Goal: Use online tool/utility: Utilize a website feature to perform a specific function

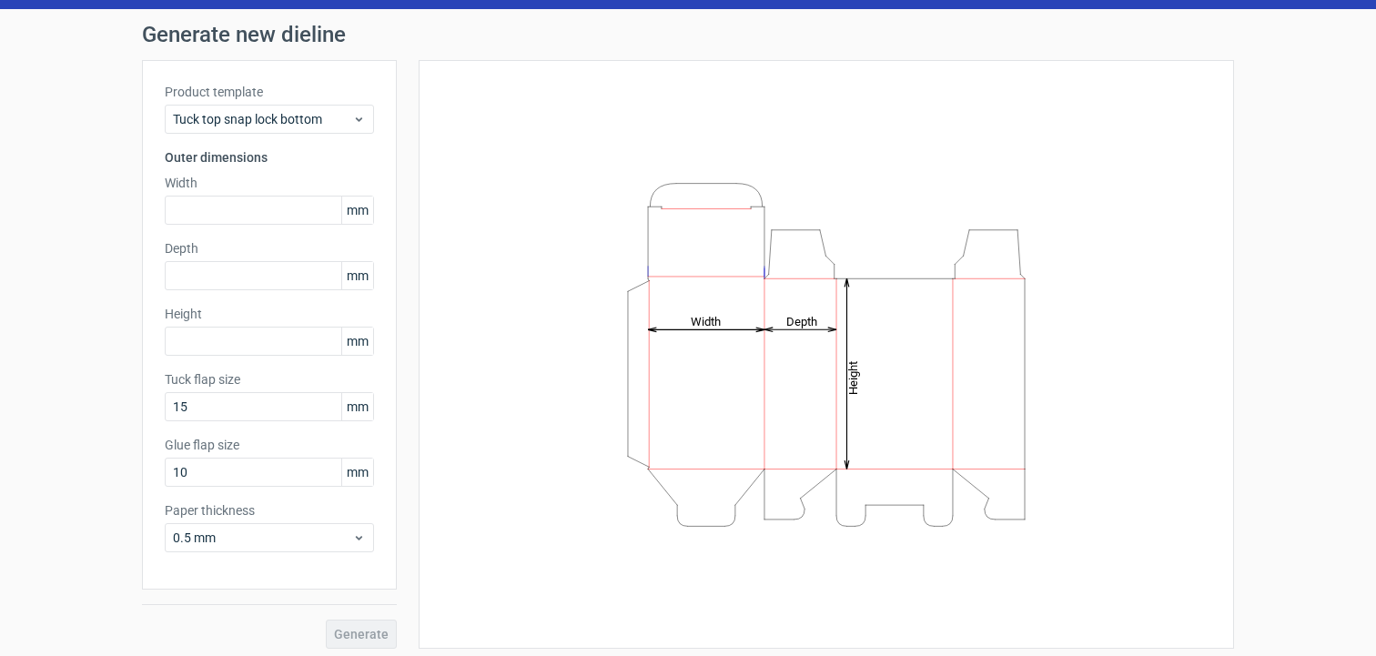
scroll to position [56, 0]
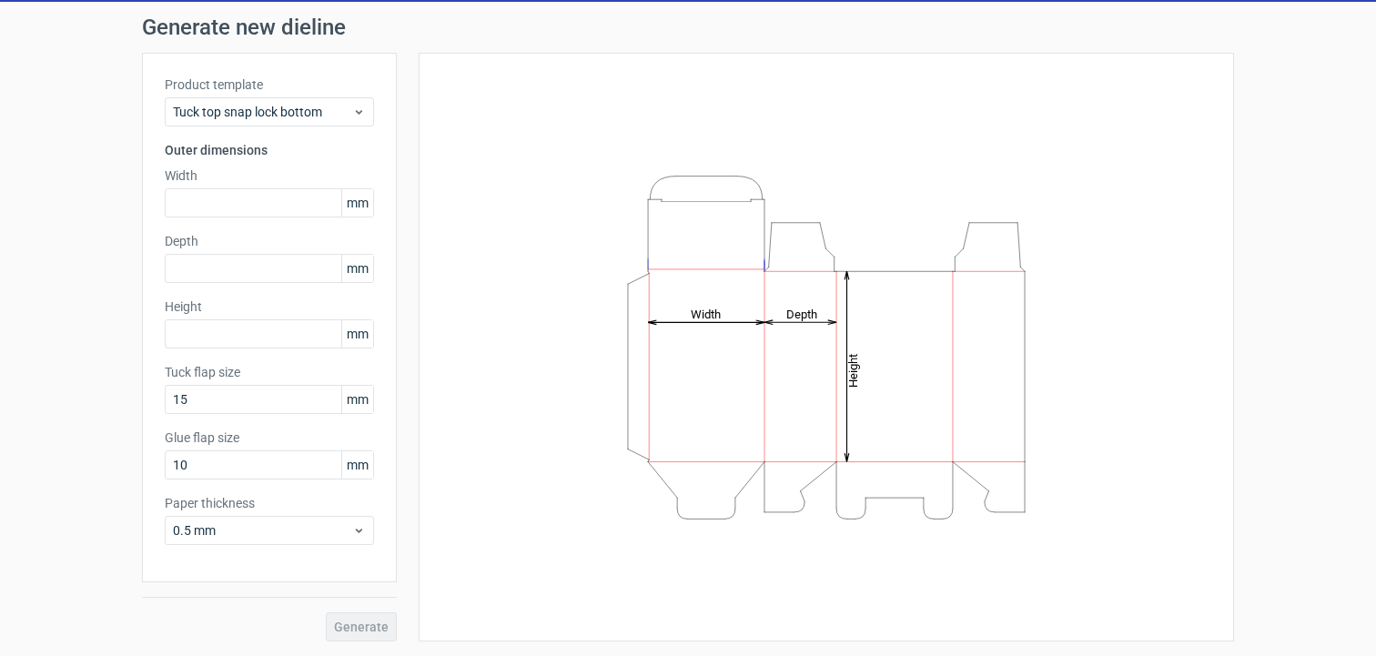
click at [368, 605] on div "Generate" at bounding box center [269, 612] width 255 height 59
click at [259, 195] on input "text" at bounding box center [269, 202] width 209 height 29
type input "90"
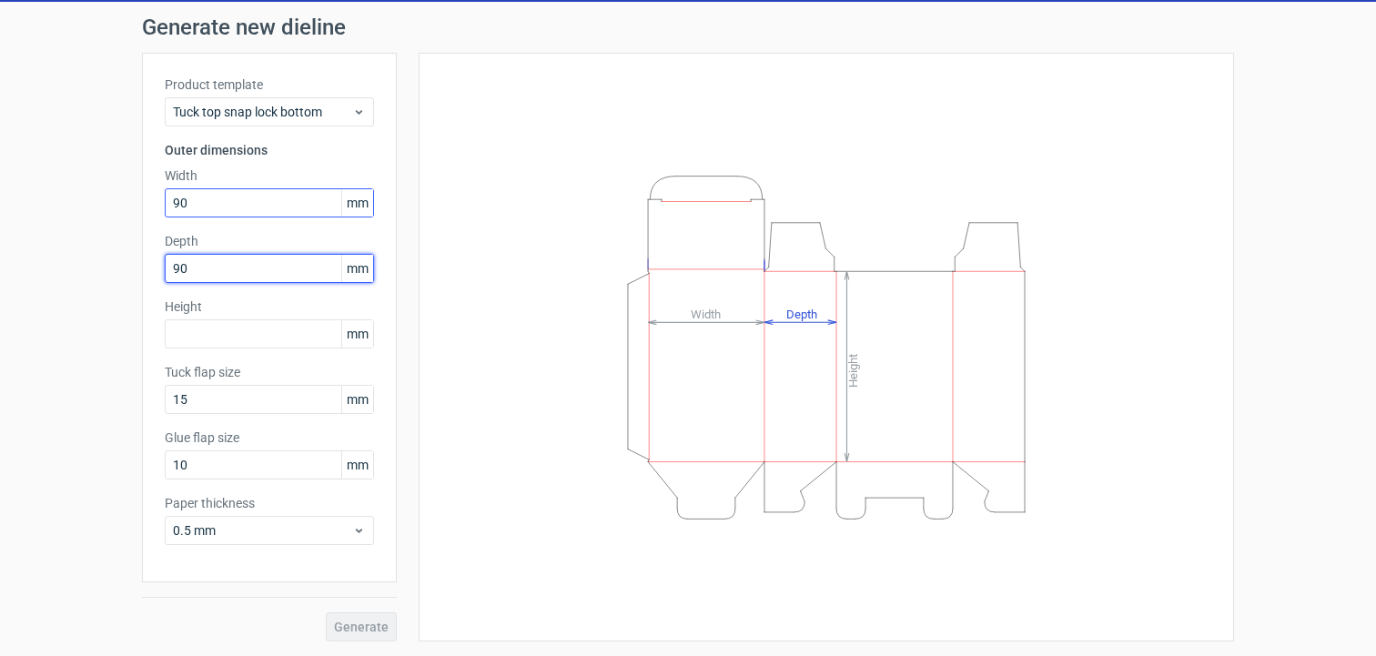
type input "90"
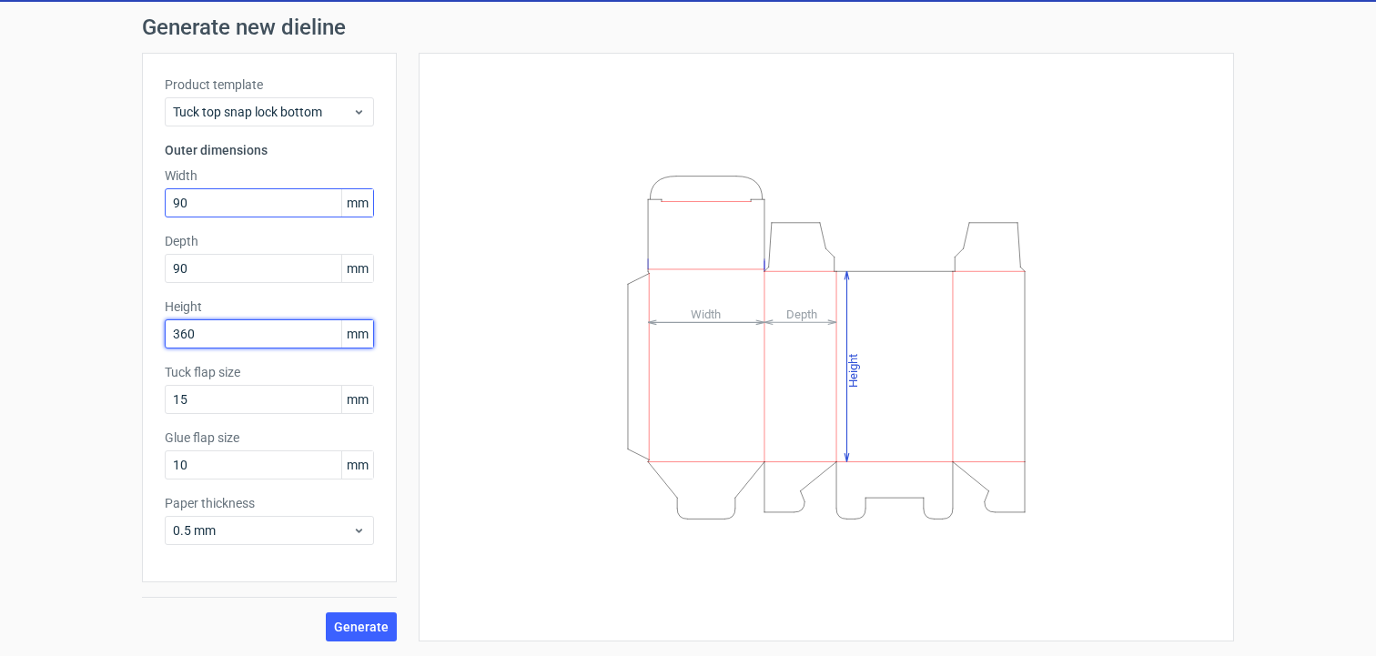
type input "360"
click at [397, 628] on div "Height Depth Width" at bounding box center [815, 347] width 837 height 589
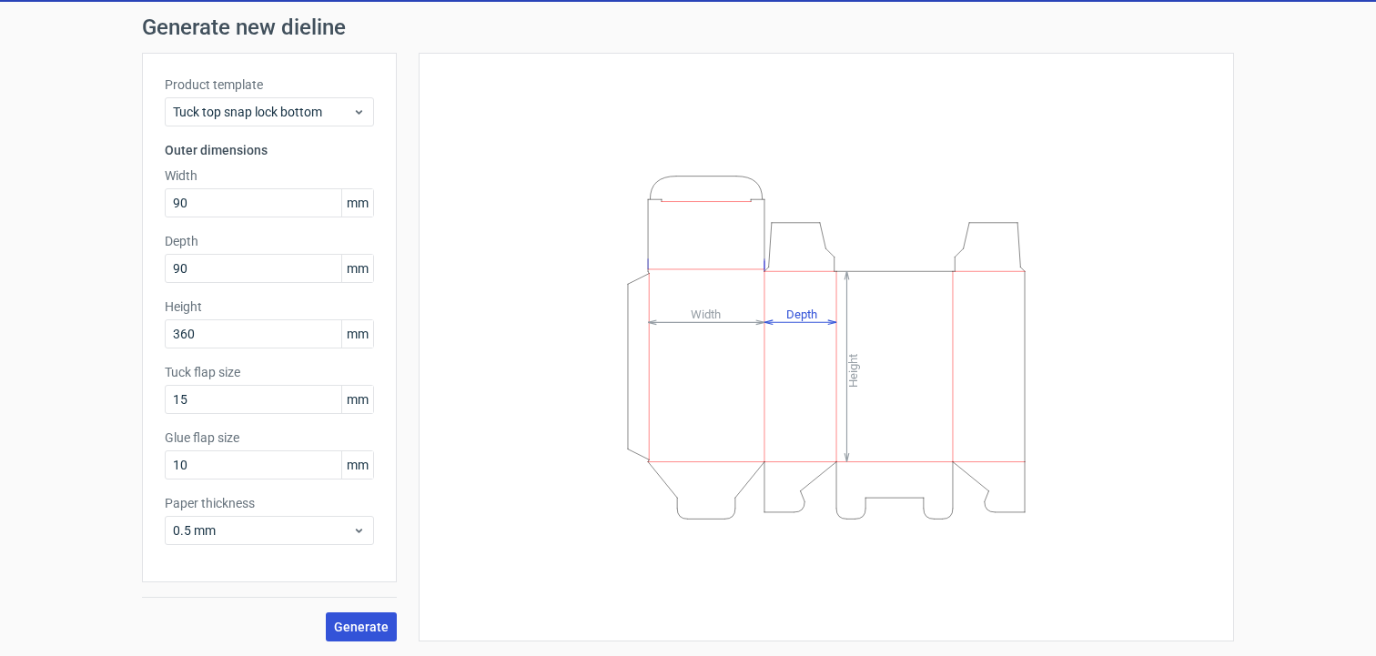
click at [373, 628] on span "Generate" at bounding box center [361, 627] width 55 height 13
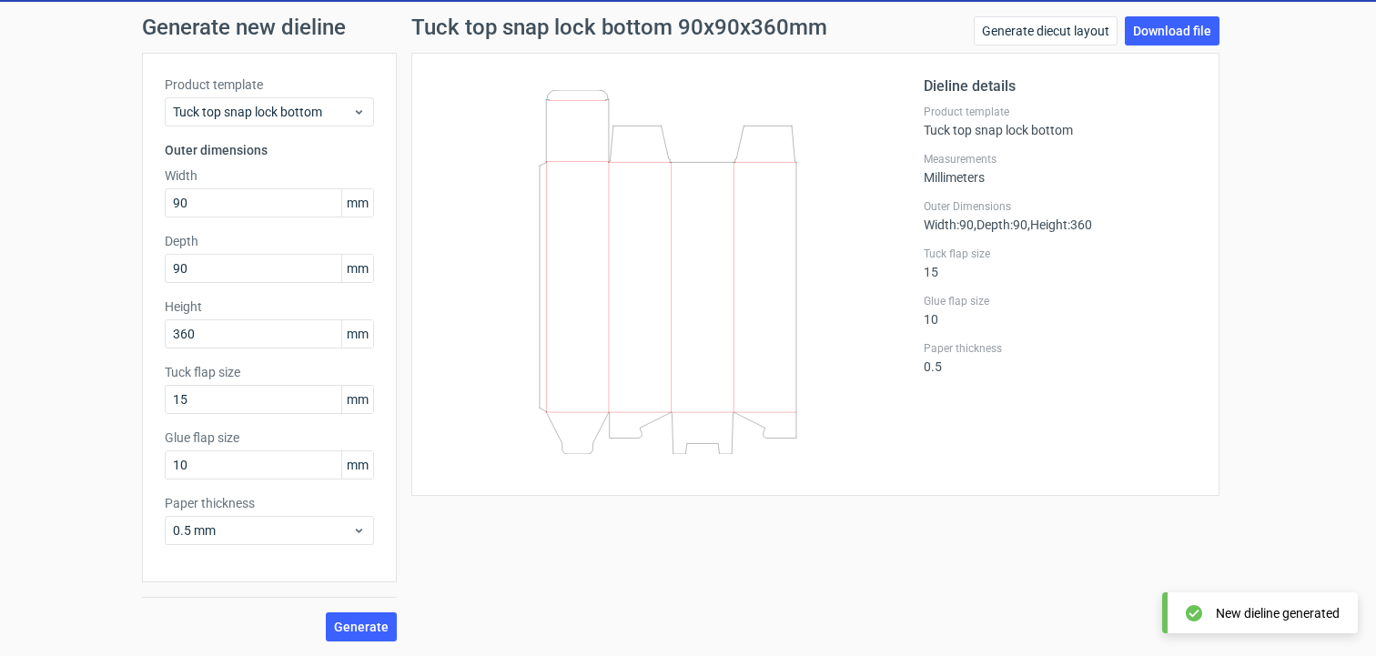
click at [411, 596] on div "Tuck top snap lock bottom 90x90x360mm Generate diecut layout Download file Diel…" at bounding box center [815, 328] width 837 height 625
click at [197, 214] on input "90" at bounding box center [269, 202] width 209 height 29
drag, startPoint x: 251, startPoint y: 262, endPoint x: 120, endPoint y: 262, distance: 131.1
click at [120, 262] on div "Generate new dieline Product template Tuck top snap lock bottom Outer dimension…" at bounding box center [688, 329] width 1376 height 654
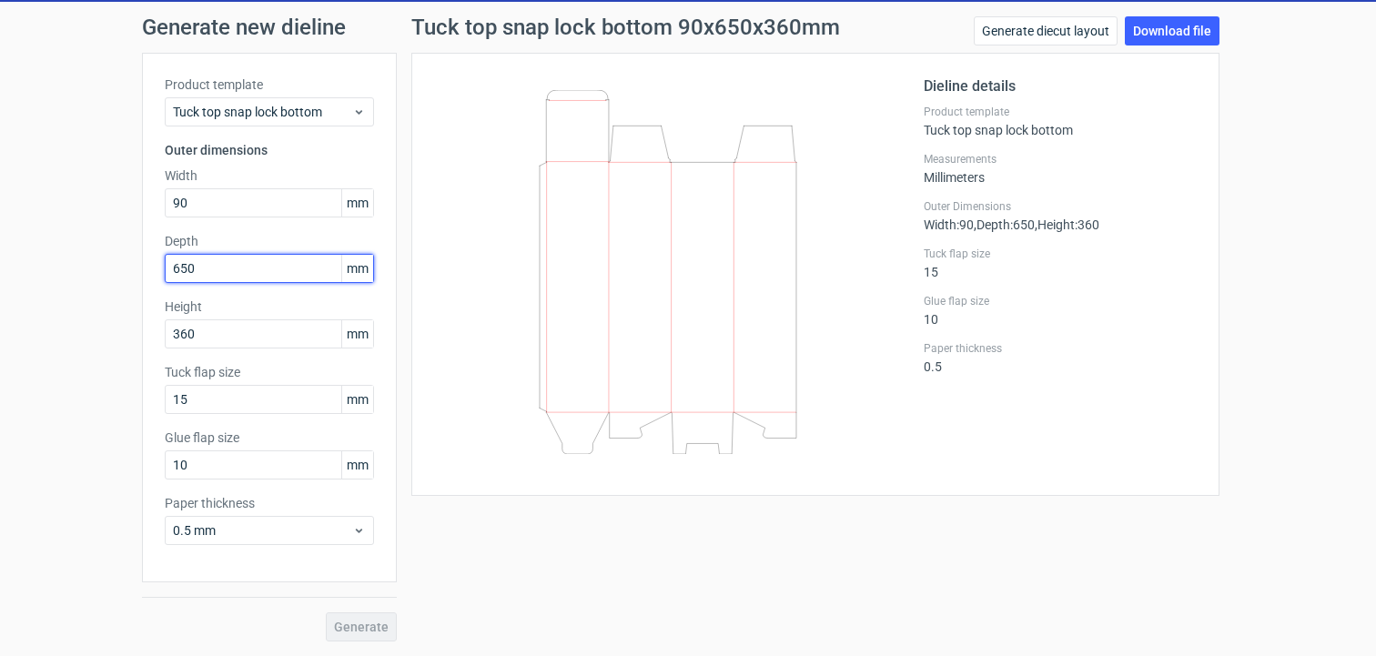
type input "650"
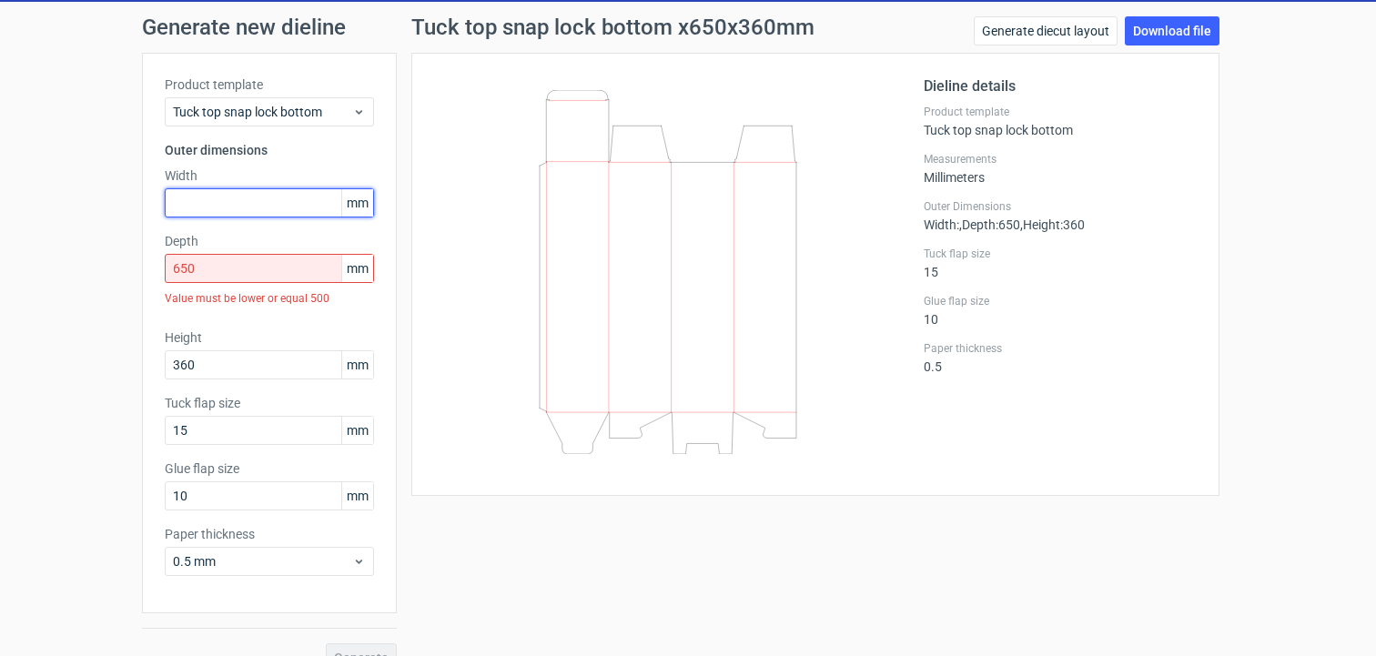
type input "5"
type input "650"
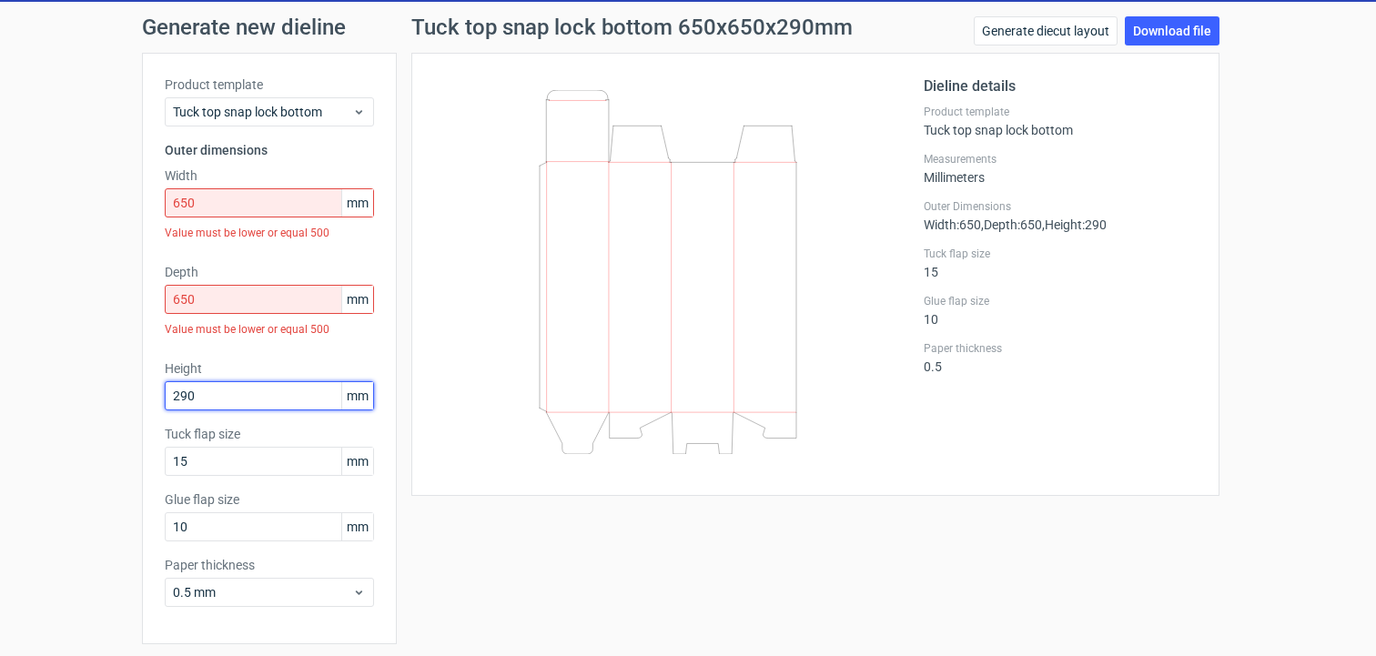
type input "290"
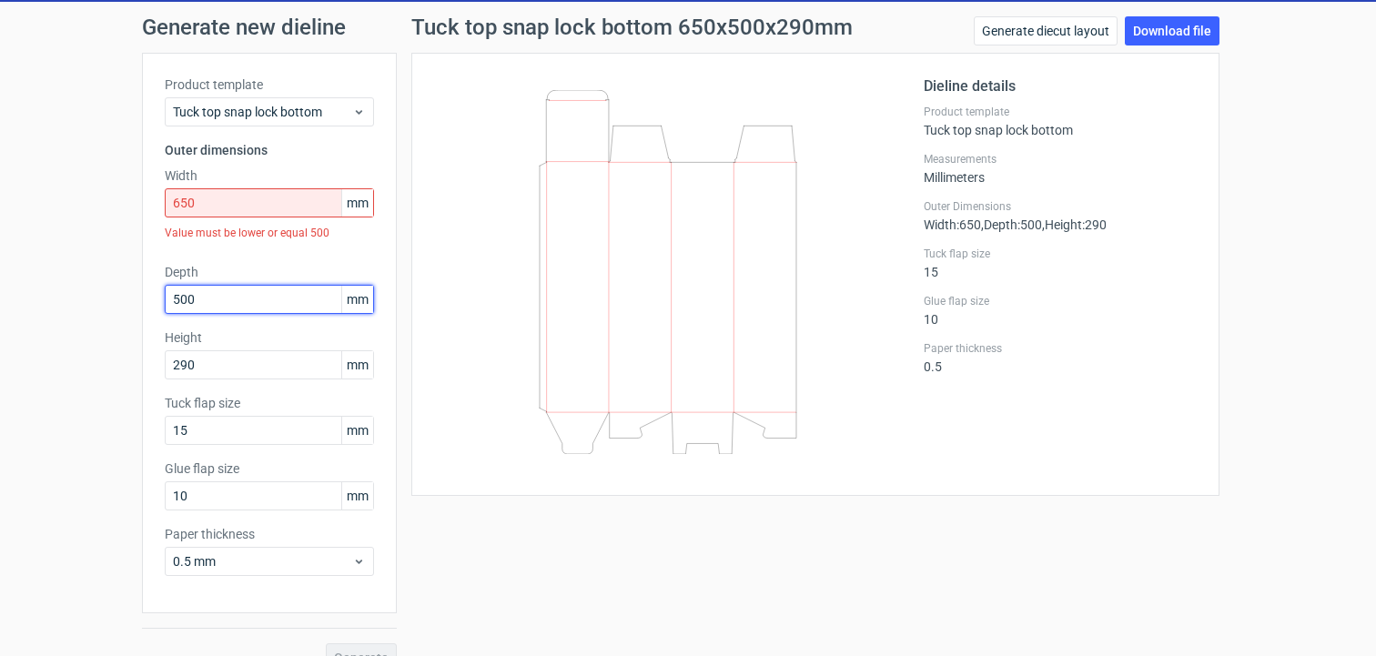
type input "500"
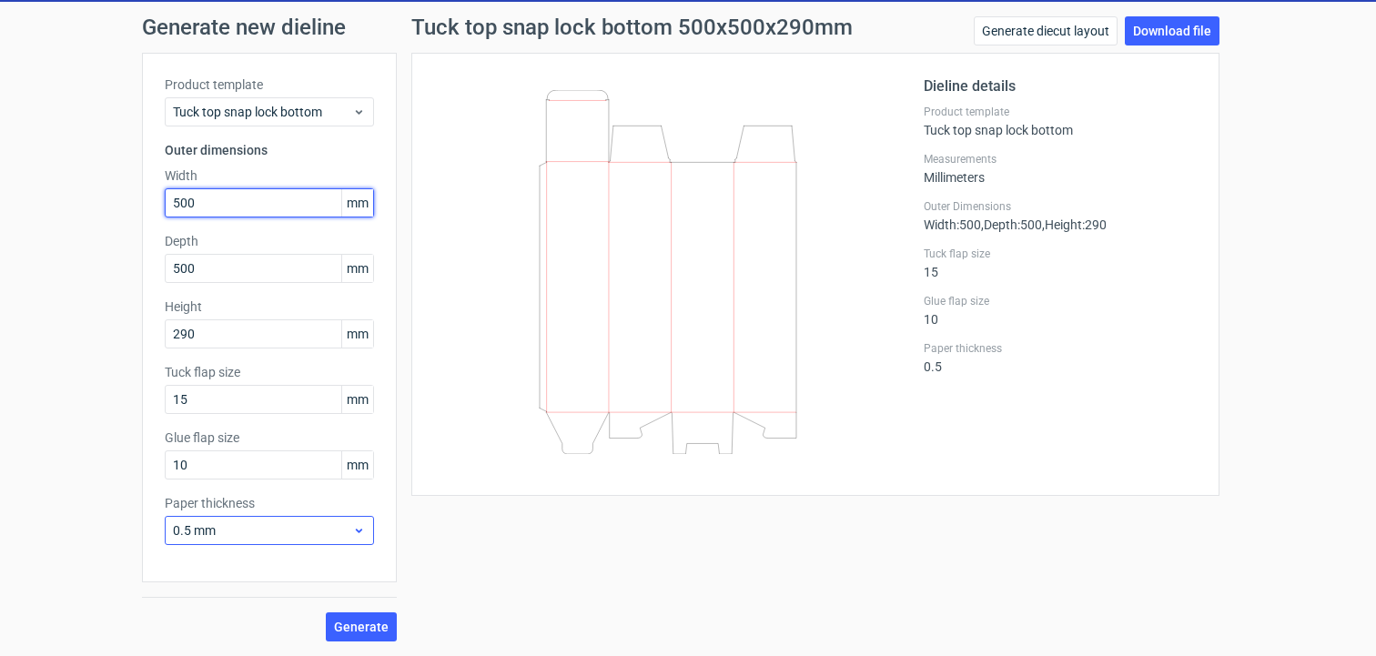
type input "500"
click at [315, 529] on span "0.5 mm" at bounding box center [262, 531] width 179 height 18
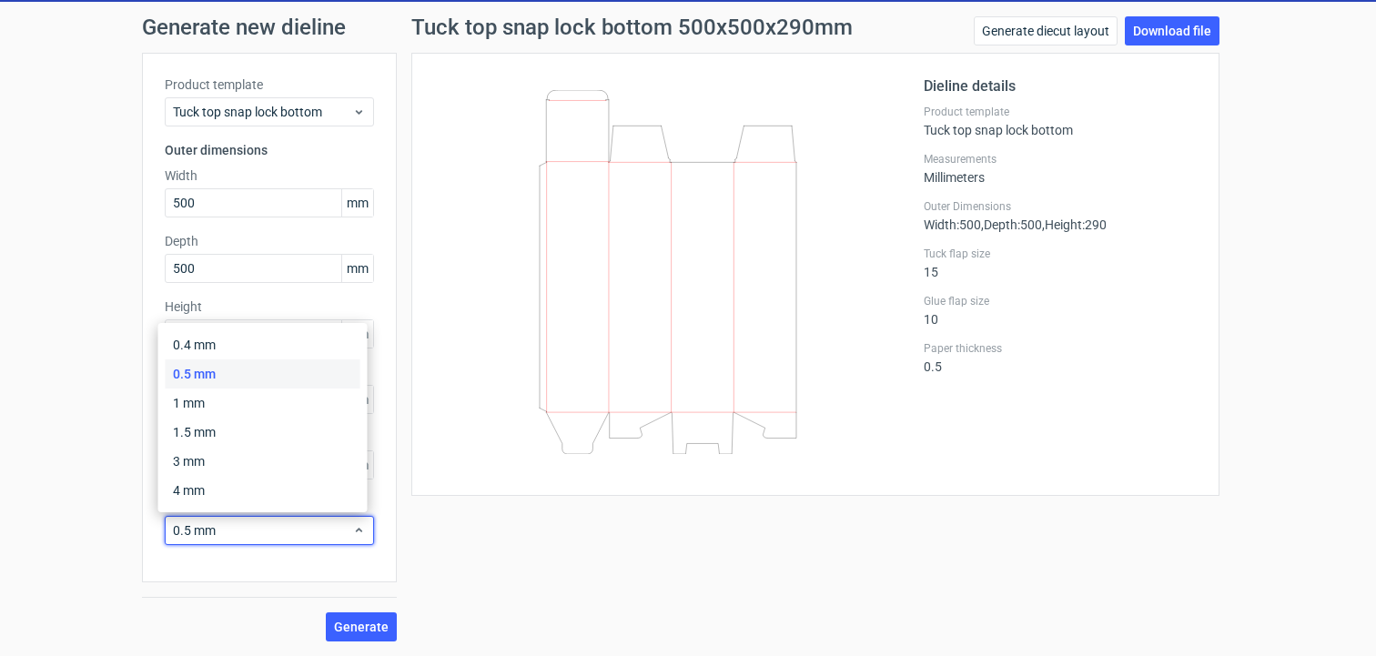
click at [451, 563] on div "Tuck top snap lock bottom 500x500x290mm Generate diecut layout Download file Di…" at bounding box center [815, 328] width 837 height 625
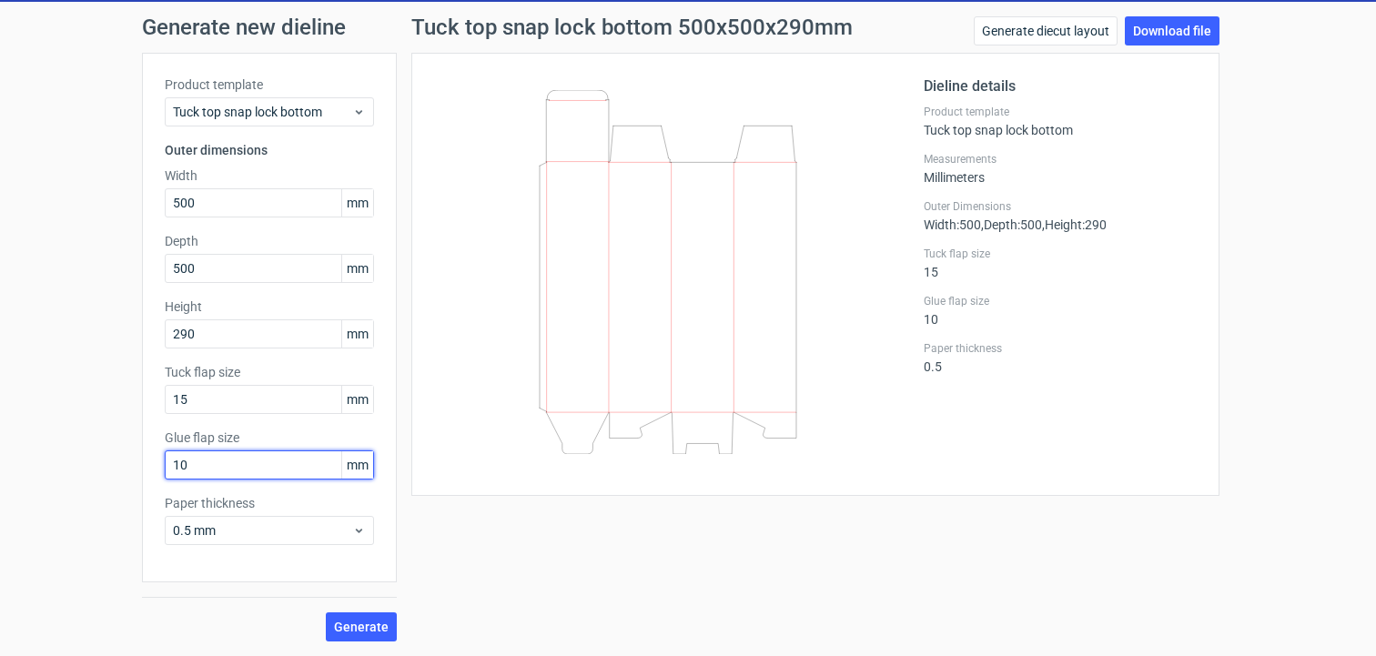
drag, startPoint x: 202, startPoint y: 457, endPoint x: 145, endPoint y: 449, distance: 57.9
click at [145, 449] on div "Product template Tuck top snap lock bottom Outer dimensions Width 500 mm Depth …" at bounding box center [269, 318] width 255 height 530
type input "25"
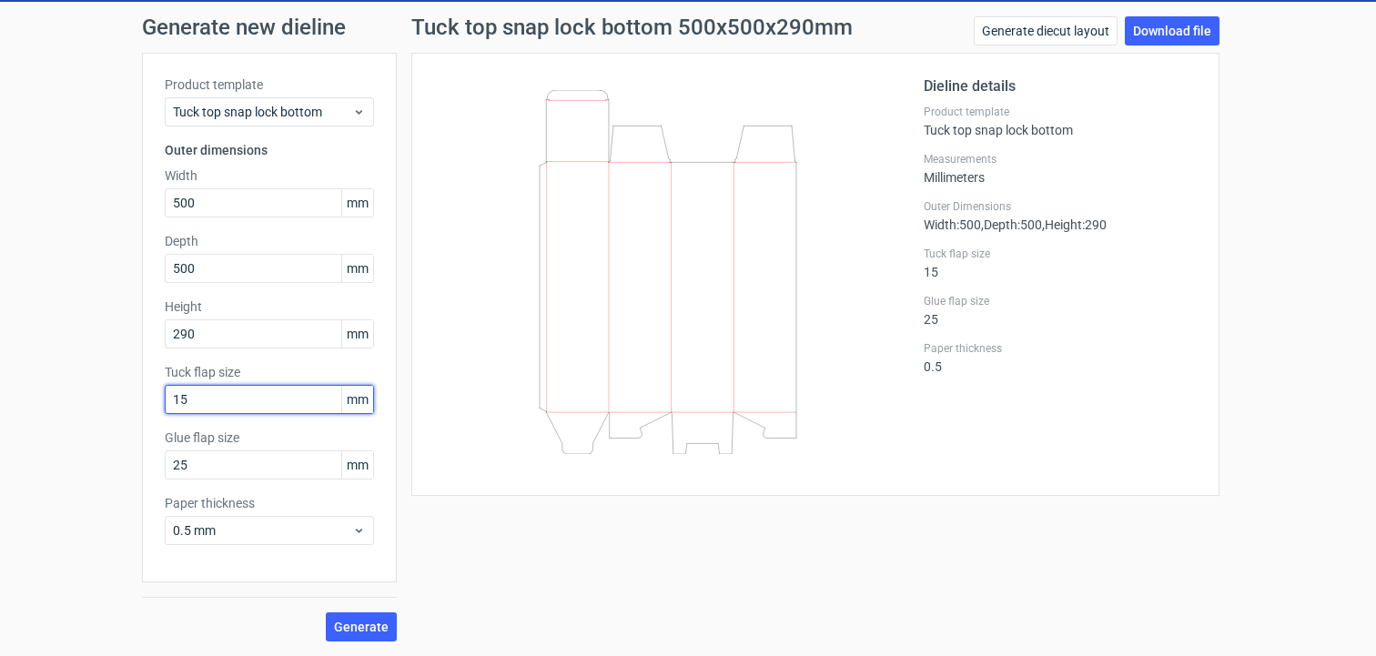
click at [266, 407] on input "15" at bounding box center [269, 399] width 209 height 29
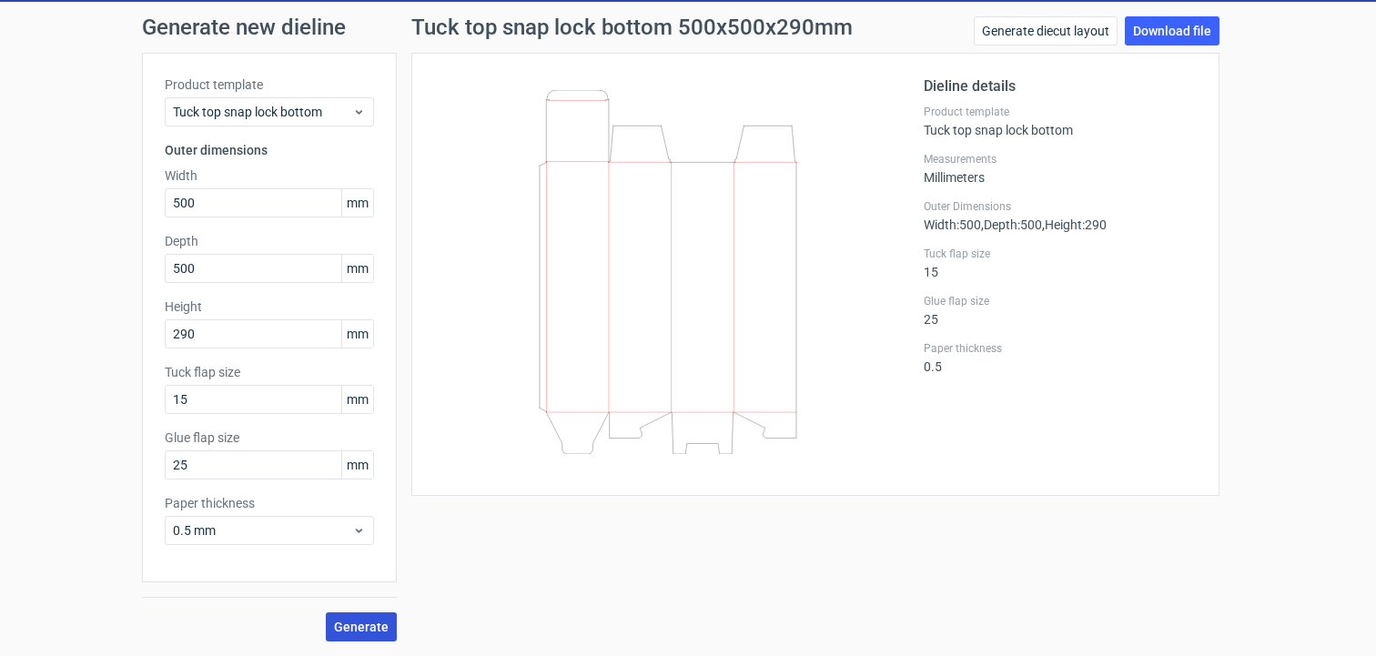
click at [345, 616] on button "Generate" at bounding box center [361, 627] width 71 height 29
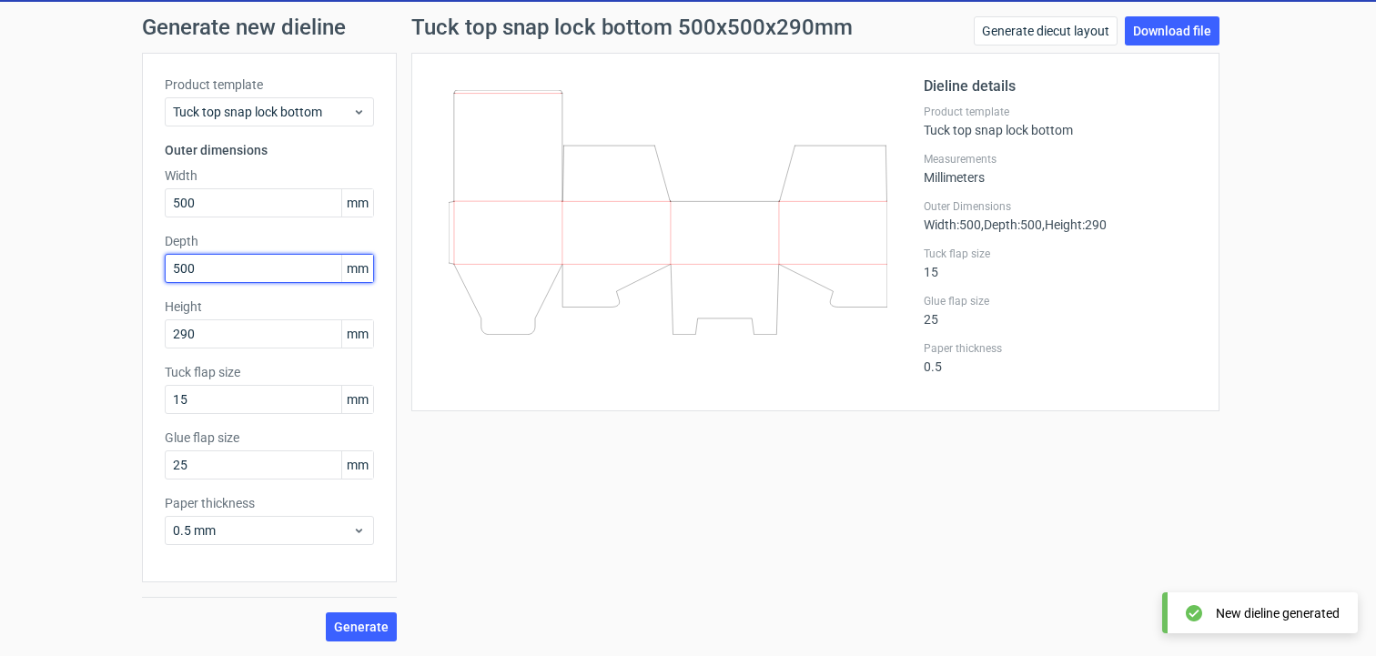
drag, startPoint x: 230, startPoint y: 269, endPoint x: 117, endPoint y: 258, distance: 113.5
click at [117, 258] on div "Generate new dieline Product template Tuck top snap lock bottom Outer dimension…" at bounding box center [688, 329] width 1376 height 654
type input "70"
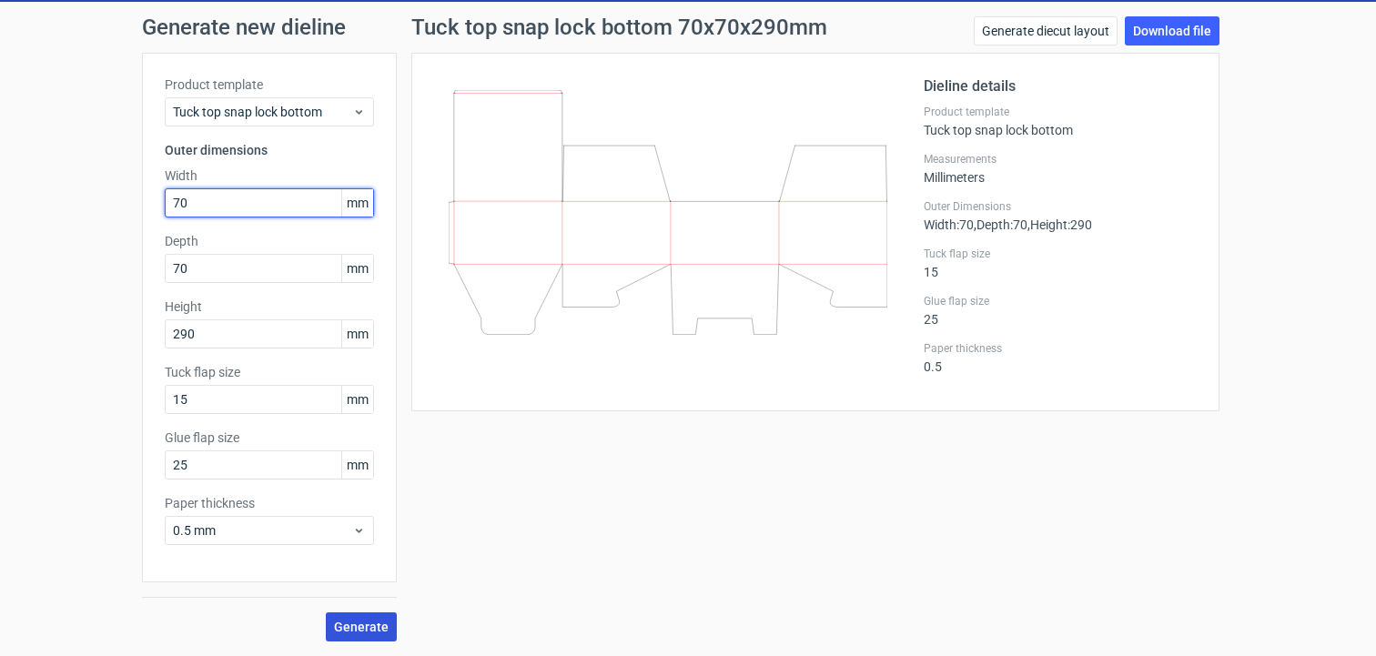
type input "70"
click at [362, 637] on button "Generate" at bounding box center [361, 627] width 71 height 29
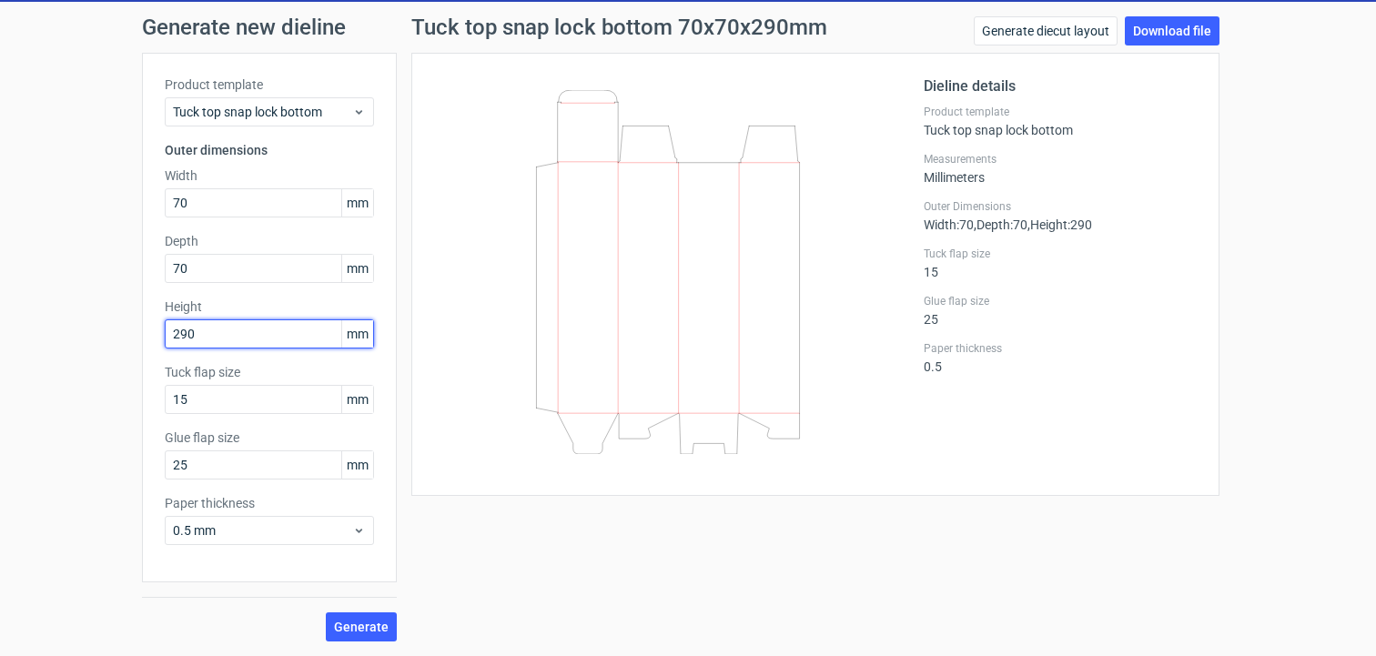
drag, startPoint x: 239, startPoint y: 328, endPoint x: 156, endPoint y: 329, distance: 83.8
click at [157, 329] on div "Product template Tuck top snap lock bottom Outer dimensions Width 70 mm Depth 7…" at bounding box center [269, 318] width 255 height 530
type input "280"
drag, startPoint x: 200, startPoint y: 187, endPoint x: 123, endPoint y: 186, distance: 77.4
click at [124, 186] on div "Generate new dieline Product template Tuck top snap lock bottom Outer dimension…" at bounding box center [688, 329] width 1376 height 654
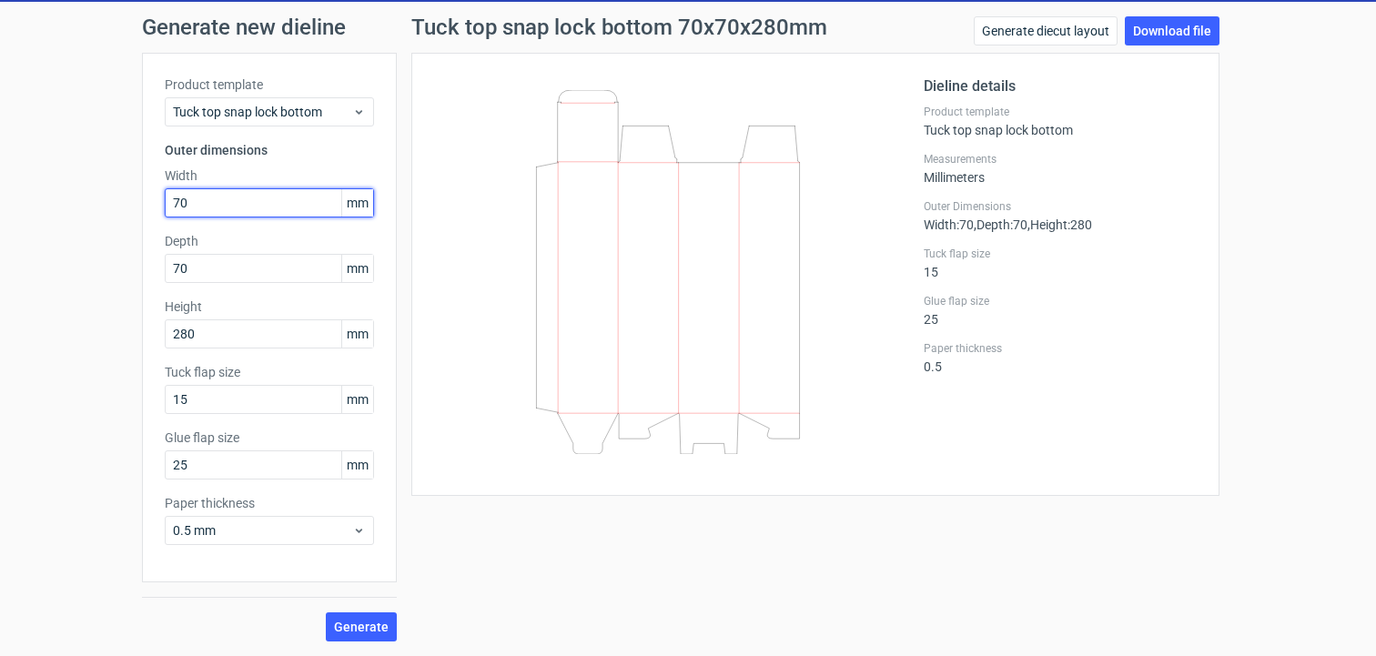
drag, startPoint x: 214, startPoint y: 204, endPoint x: 114, endPoint y: 195, distance: 100.5
click at [112, 195] on div "Generate new dieline Product template Tuck top snap lock bottom Outer dimension…" at bounding box center [688, 329] width 1376 height 654
click at [361, 632] on span "Generate" at bounding box center [361, 627] width 55 height 13
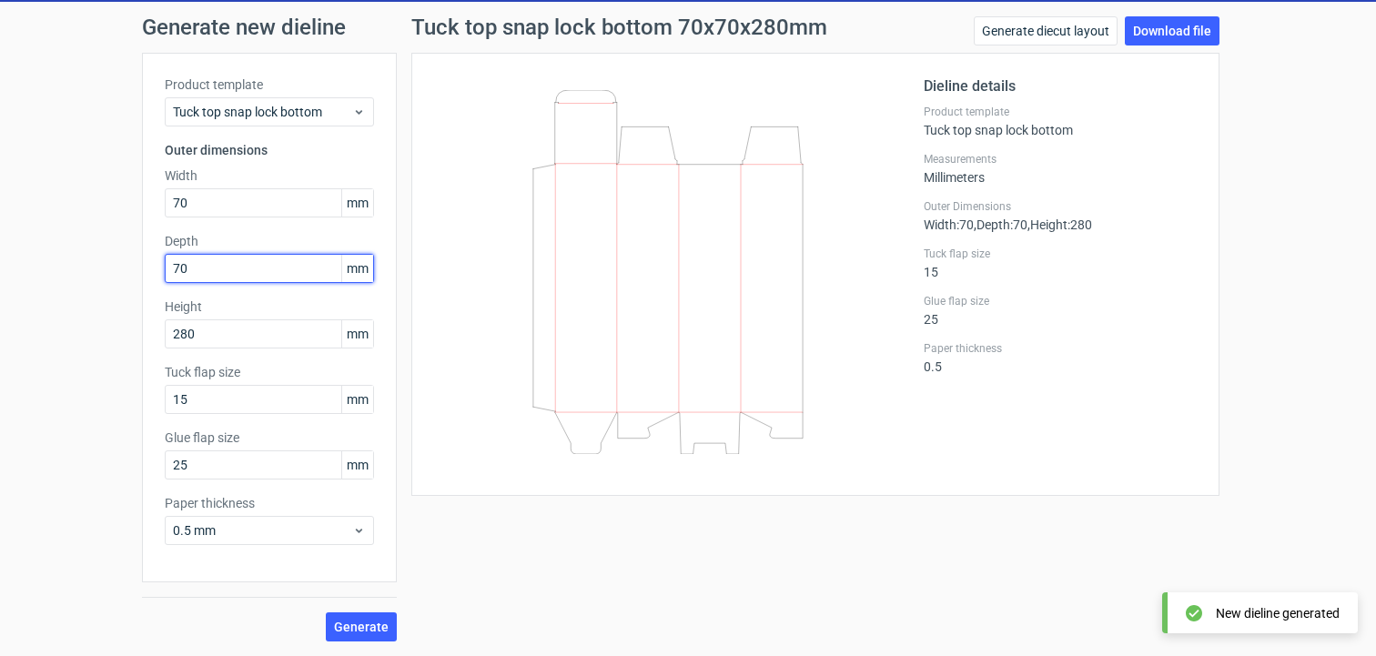
drag, startPoint x: 205, startPoint y: 264, endPoint x: 111, endPoint y: 261, distance: 93.8
click at [111, 261] on div "Generate new dieline Product template Tuck top snap lock bottom Outer dimension…" at bounding box center [688, 329] width 1376 height 654
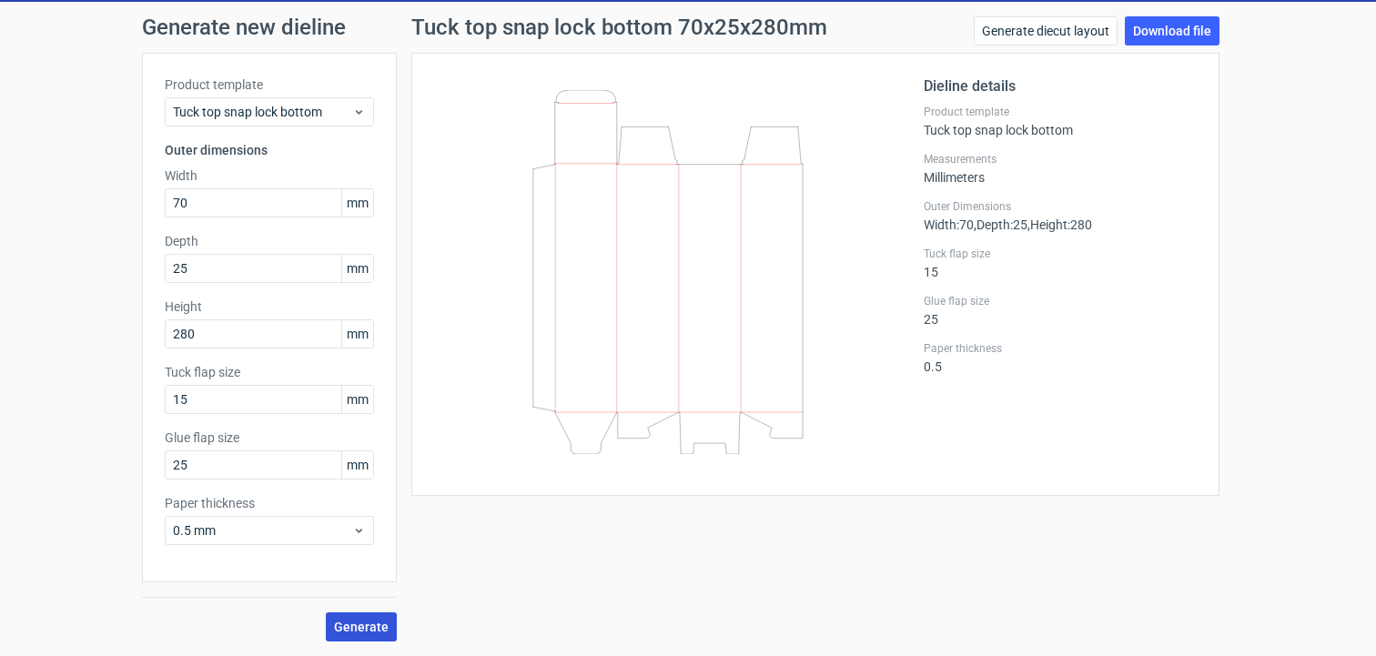
click at [348, 617] on button "Generate" at bounding box center [361, 627] width 71 height 29
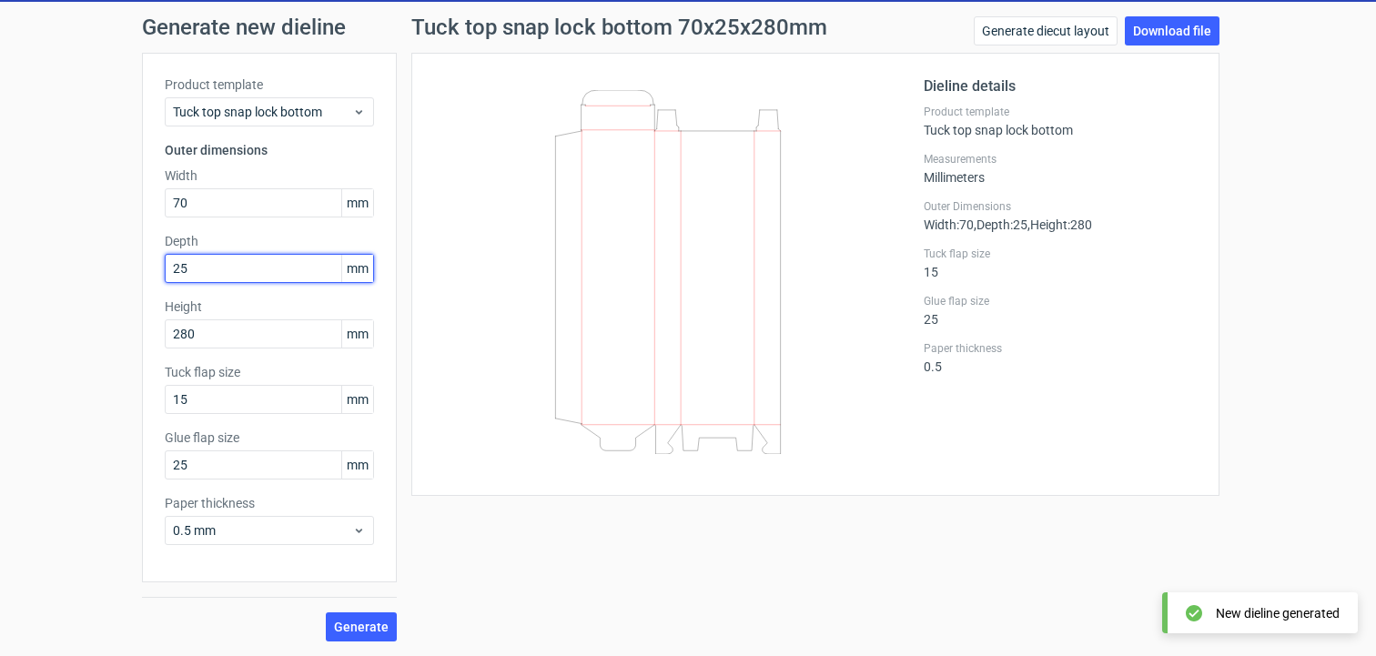
drag, startPoint x: 191, startPoint y: 267, endPoint x: 141, endPoint y: 260, distance: 50.5
click at [142, 260] on div "Product template Tuck top snap lock bottom Outer dimensions Width 70 mm Depth 2…" at bounding box center [269, 318] width 255 height 530
type input "70"
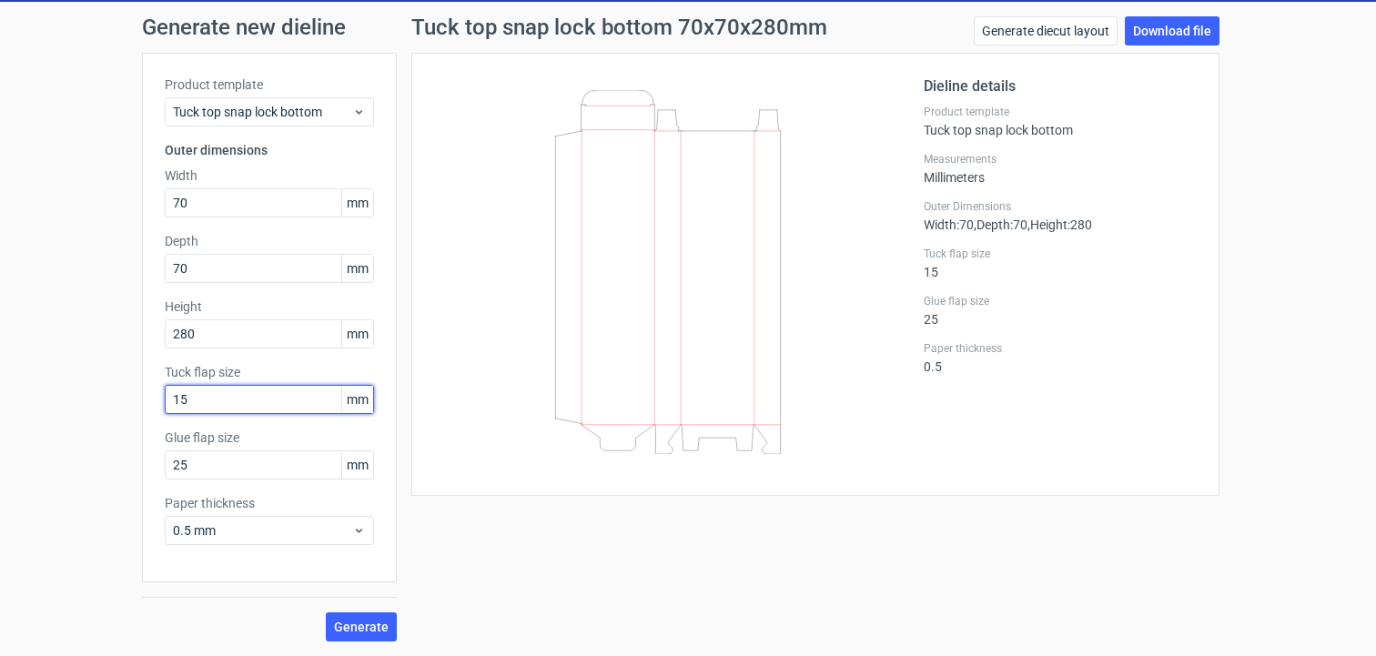
drag, startPoint x: 222, startPoint y: 410, endPoint x: 161, endPoint y: 409, distance: 61.0
click at [165, 409] on input "15" at bounding box center [269, 399] width 209 height 29
drag, startPoint x: 204, startPoint y: 401, endPoint x: 166, endPoint y: 400, distance: 38.3
click at [166, 400] on input "15" at bounding box center [269, 399] width 209 height 29
type input "10"
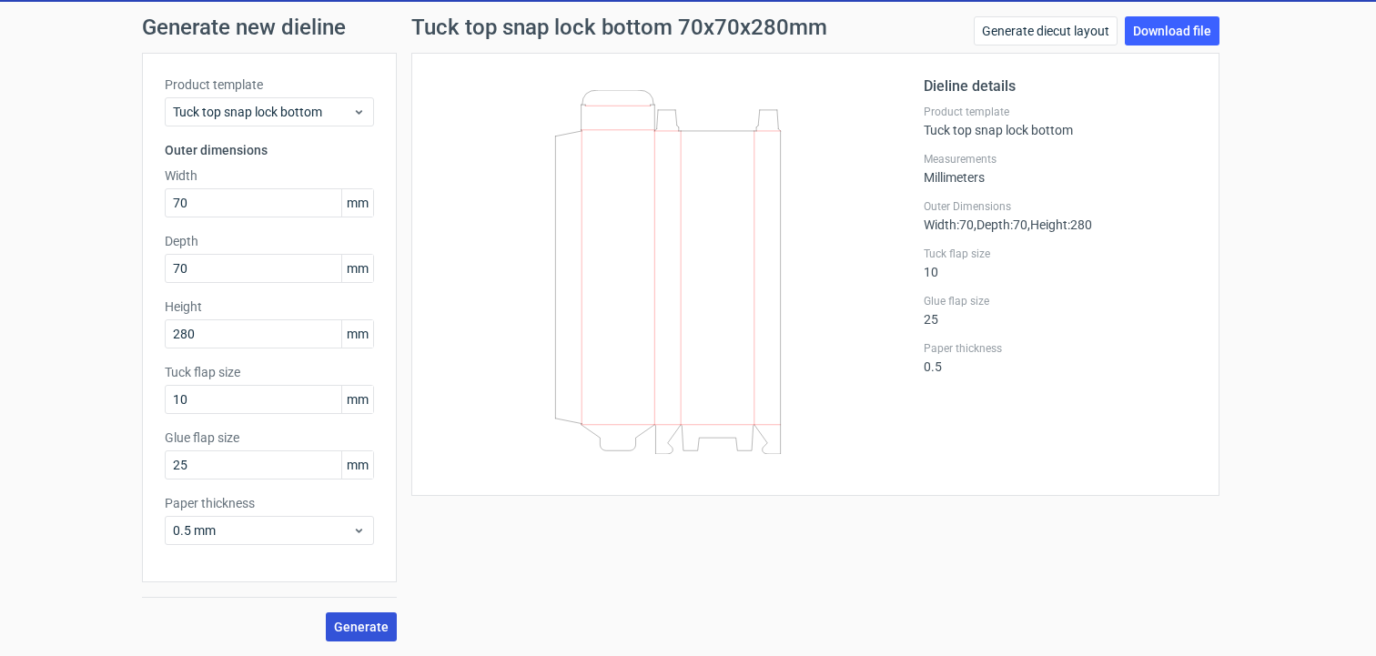
click at [343, 629] on span "Generate" at bounding box center [361, 627] width 55 height 13
click at [1143, 28] on link "Download file" at bounding box center [1172, 30] width 95 height 29
